Goal: Find specific page/section: Find specific page/section

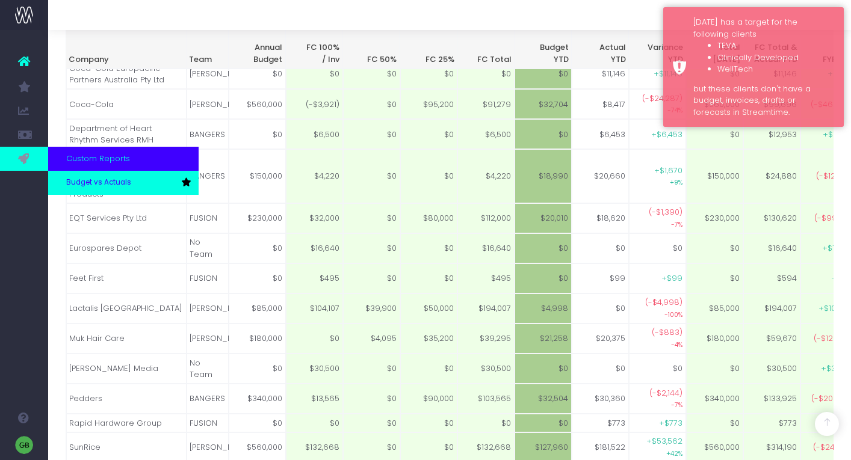
scroll to position [311, 0]
click at [84, 178] on span "Budget vs Actuals" at bounding box center [98, 182] width 65 height 11
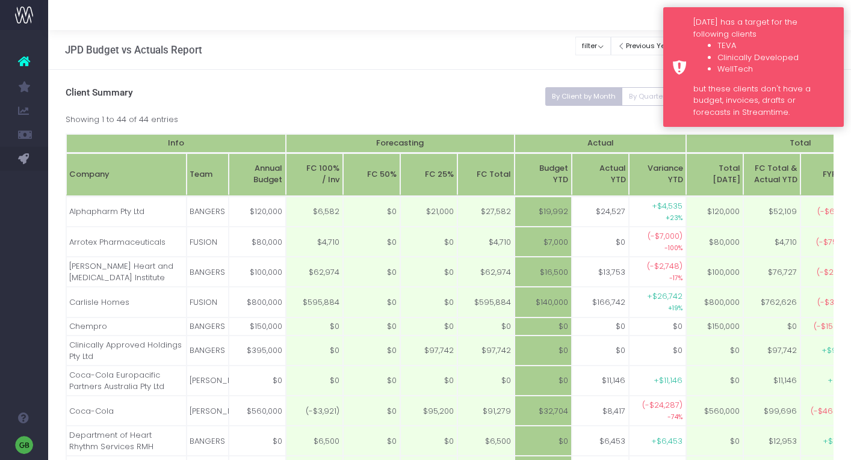
click at [679, 25] on div "[DATE] has a target for the following clients TEVA Clinically Developed WellTec…" at bounding box center [753, 67] width 180 height 120
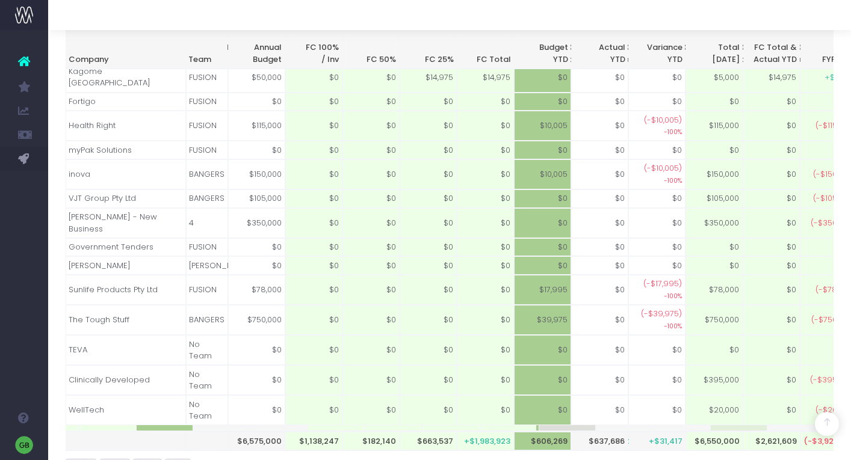
click at [741, 459] on div "Copy Excel Print PDF" at bounding box center [450, 468] width 768 height 19
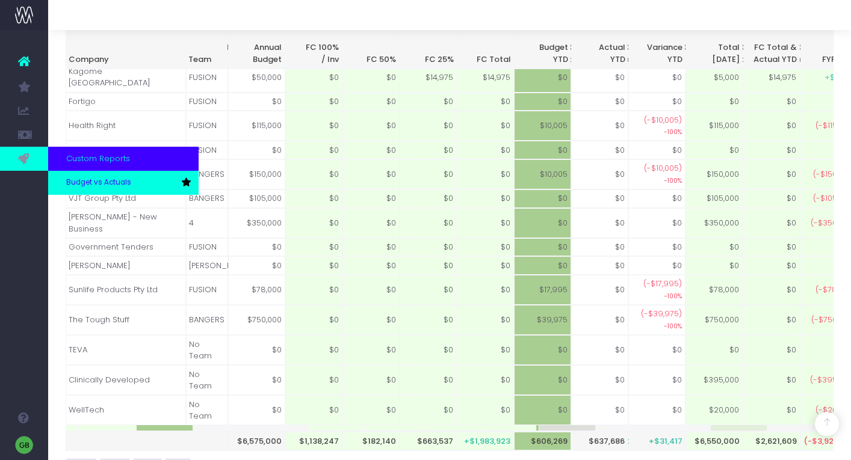
click at [76, 189] on link "Budget vs Actuals" at bounding box center [123, 183] width 150 height 24
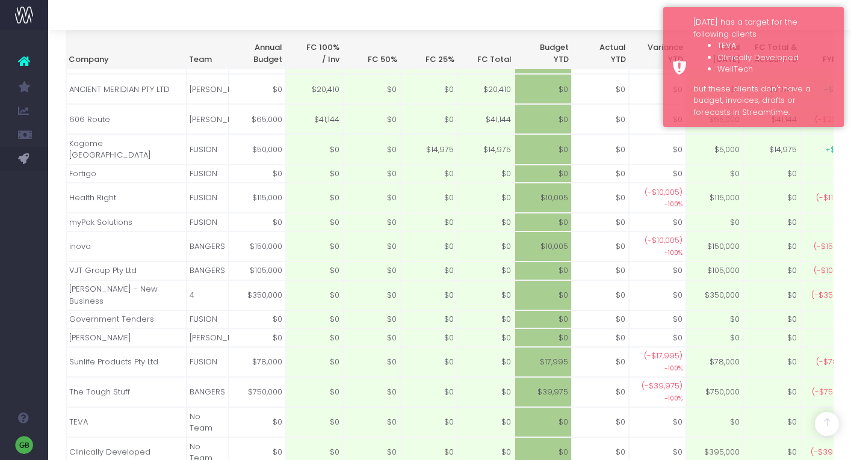
scroll to position [1027, 0]
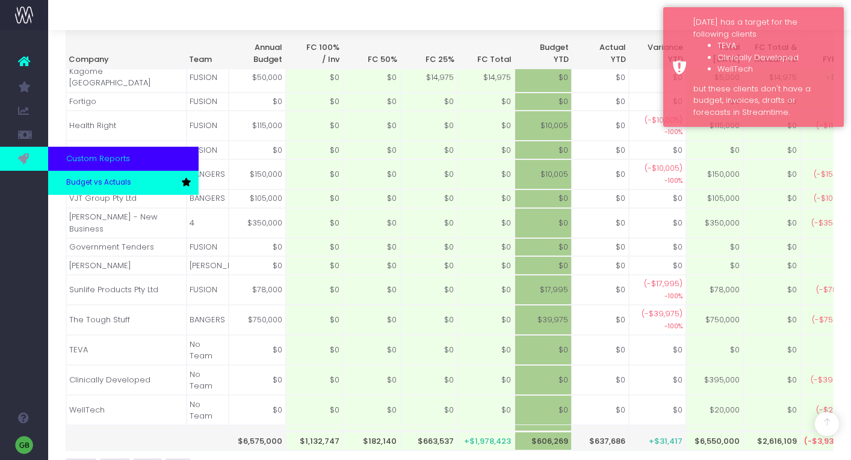
click at [76, 174] on link "Budget vs Actuals" at bounding box center [123, 183] width 150 height 24
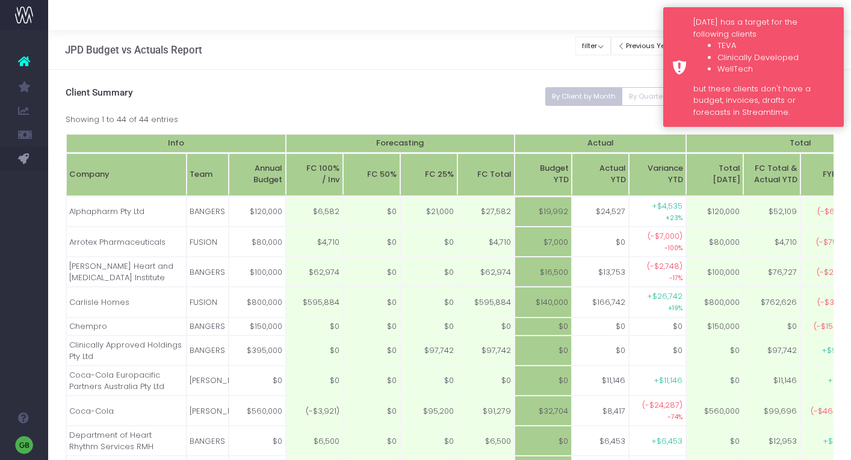
click at [673, 39] on div "[DATE] has a target for the following clients TEVA Clinically Developed WellTec…" at bounding box center [753, 67] width 180 height 120
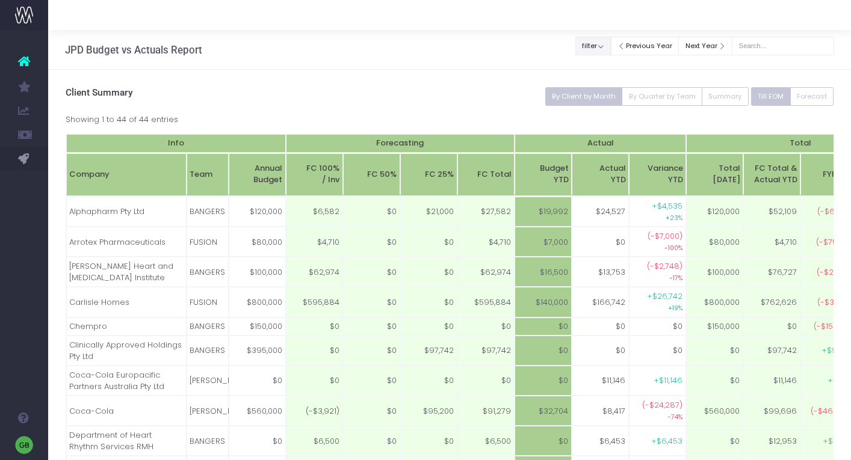
click at [608, 41] on button "filter" at bounding box center [592, 46] width 35 height 19
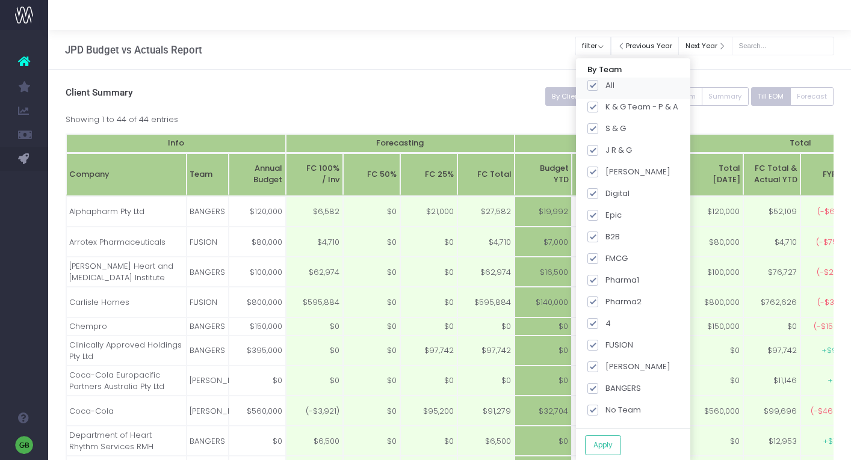
click at [598, 85] on span at bounding box center [592, 85] width 11 height 11
click at [606, 85] on input "All" at bounding box center [609, 83] width 8 height 8
checkbox input "false"
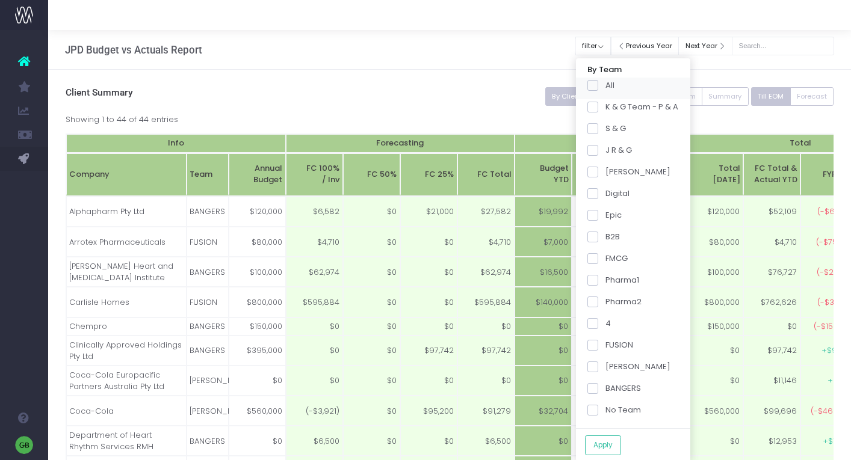
checkbox input "false"
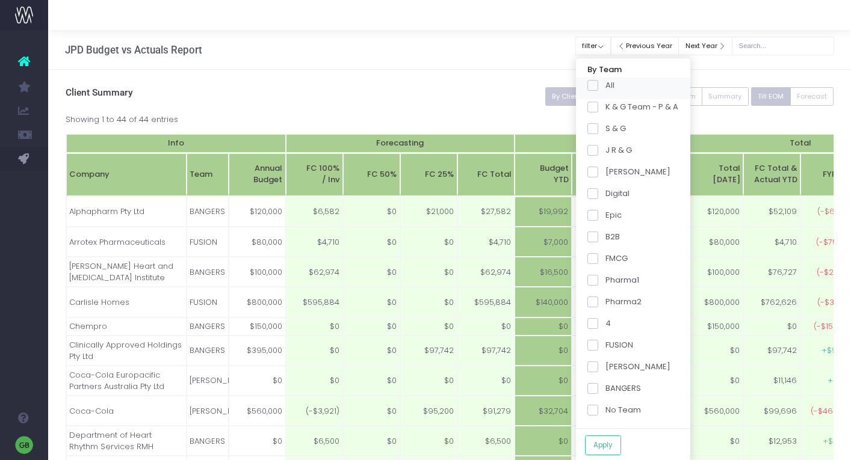
checkbox input "false"
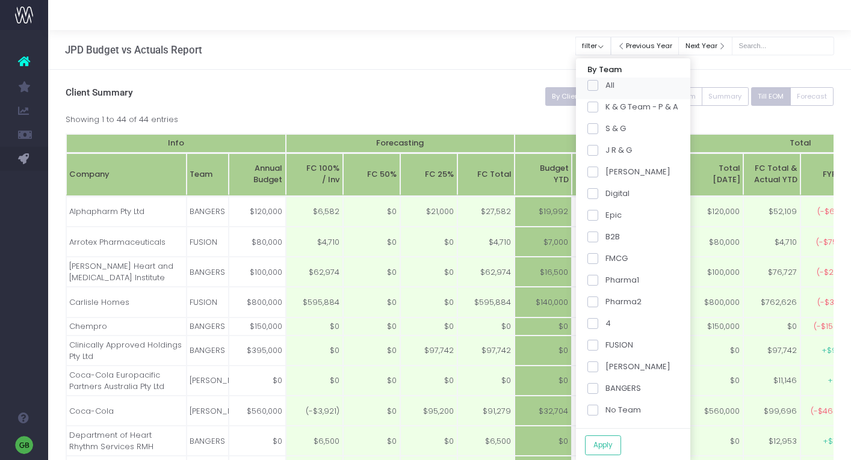
checkbox input "false"
click at [602, 352] on div "FUSION" at bounding box center [633, 349] width 114 height 22
click at [598, 343] on span at bounding box center [592, 345] width 11 height 11
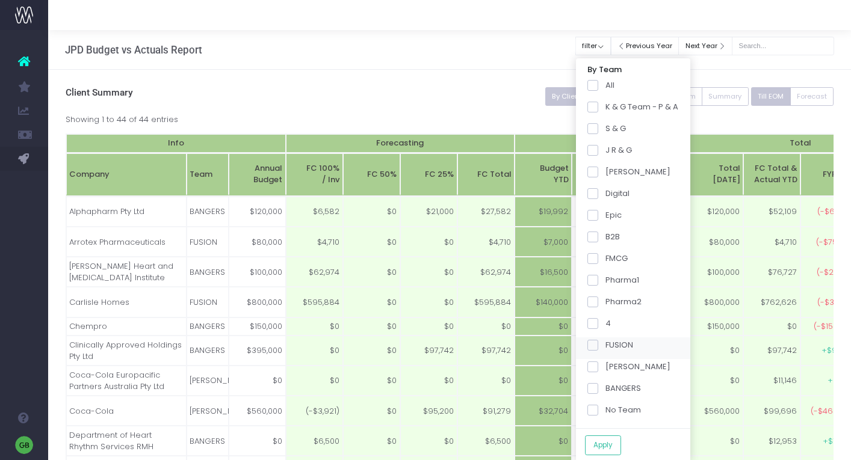
click at [605, 343] on input "FUSION" at bounding box center [609, 343] width 8 height 8
checkbox input "true"
click at [608, 444] on button "Apply" at bounding box center [603, 446] width 36 height 20
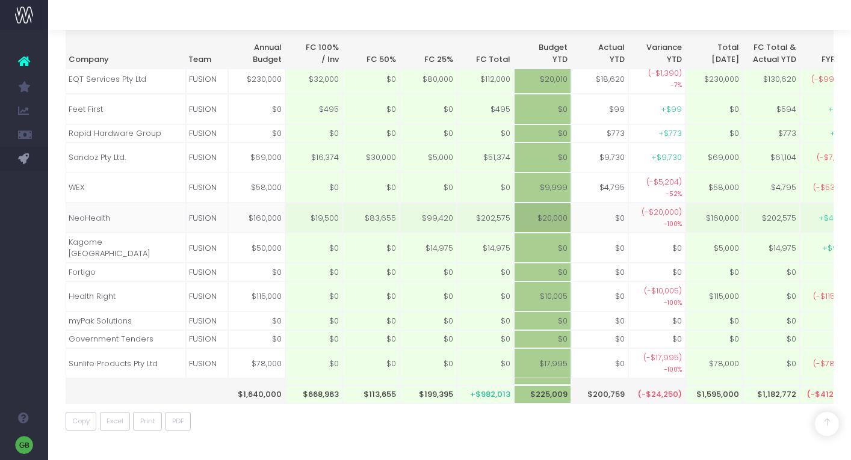
scroll to position [12, 0]
